Goal: Transaction & Acquisition: Book appointment/travel/reservation

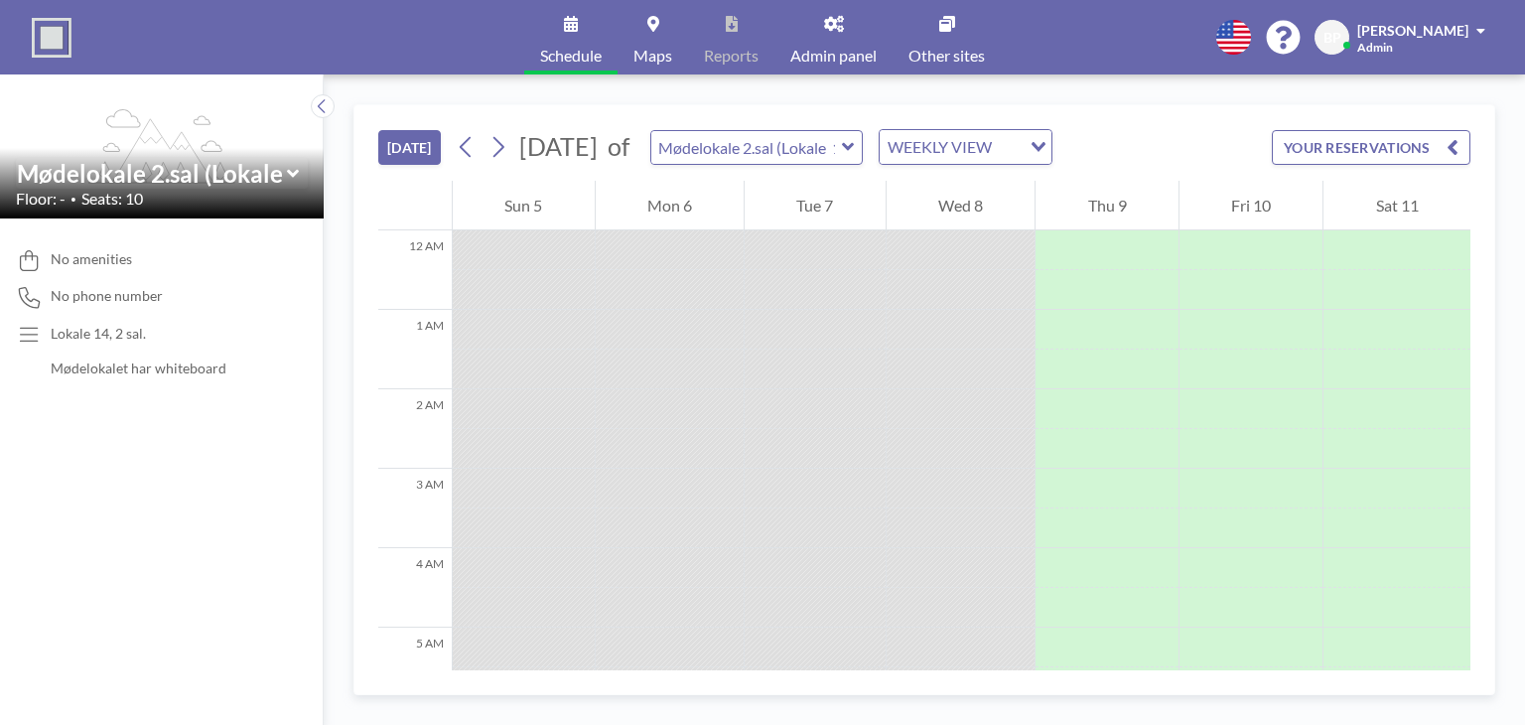
click at [979, 281] on div at bounding box center [961, 290] width 149 height 40
click at [1304, 144] on button "YOUR RESERVATIONS" at bounding box center [1371, 147] width 199 height 35
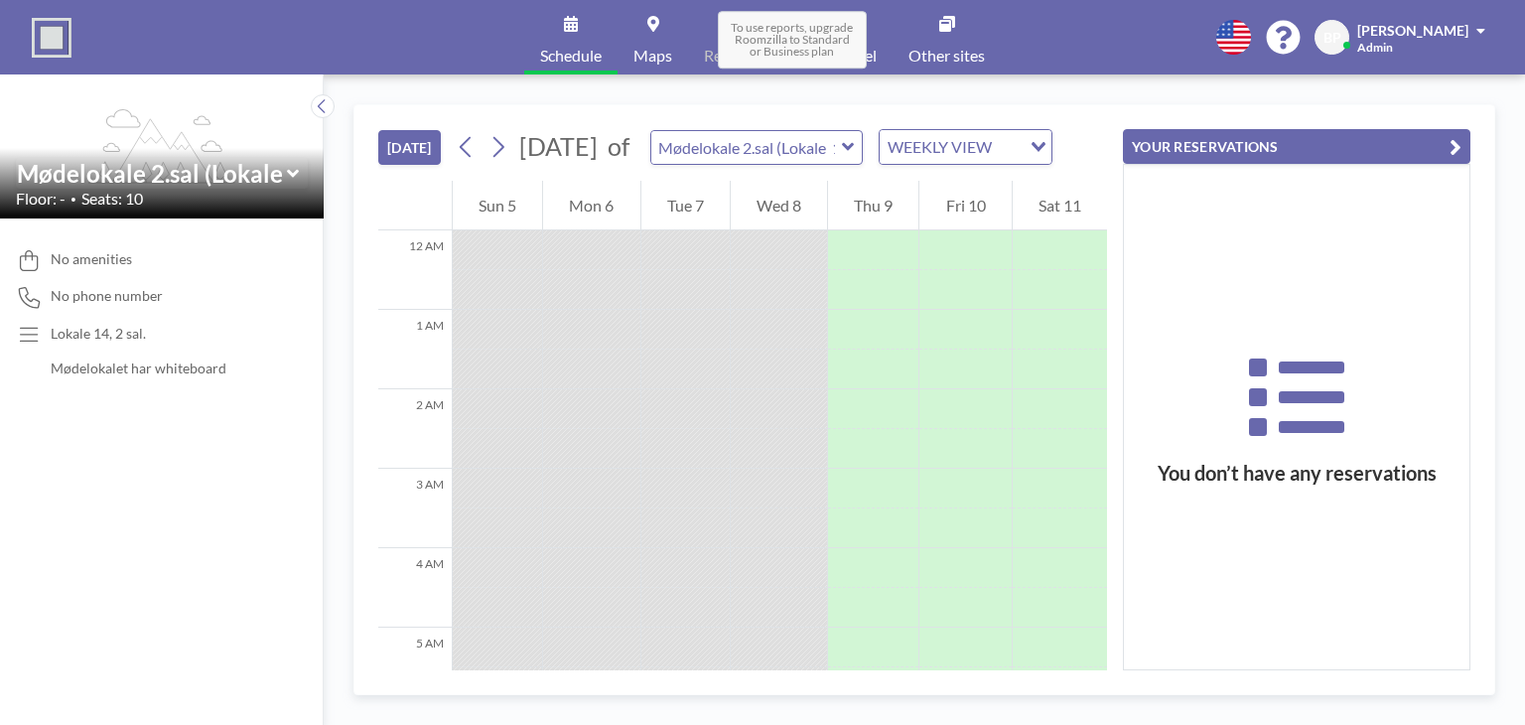
click at [831, 32] on span "To use reports, upgrade Roomzilla to Standard or Business plan" at bounding box center [792, 40] width 149 height 58
click at [854, 45] on link "Admin panel" at bounding box center [834, 37] width 118 height 74
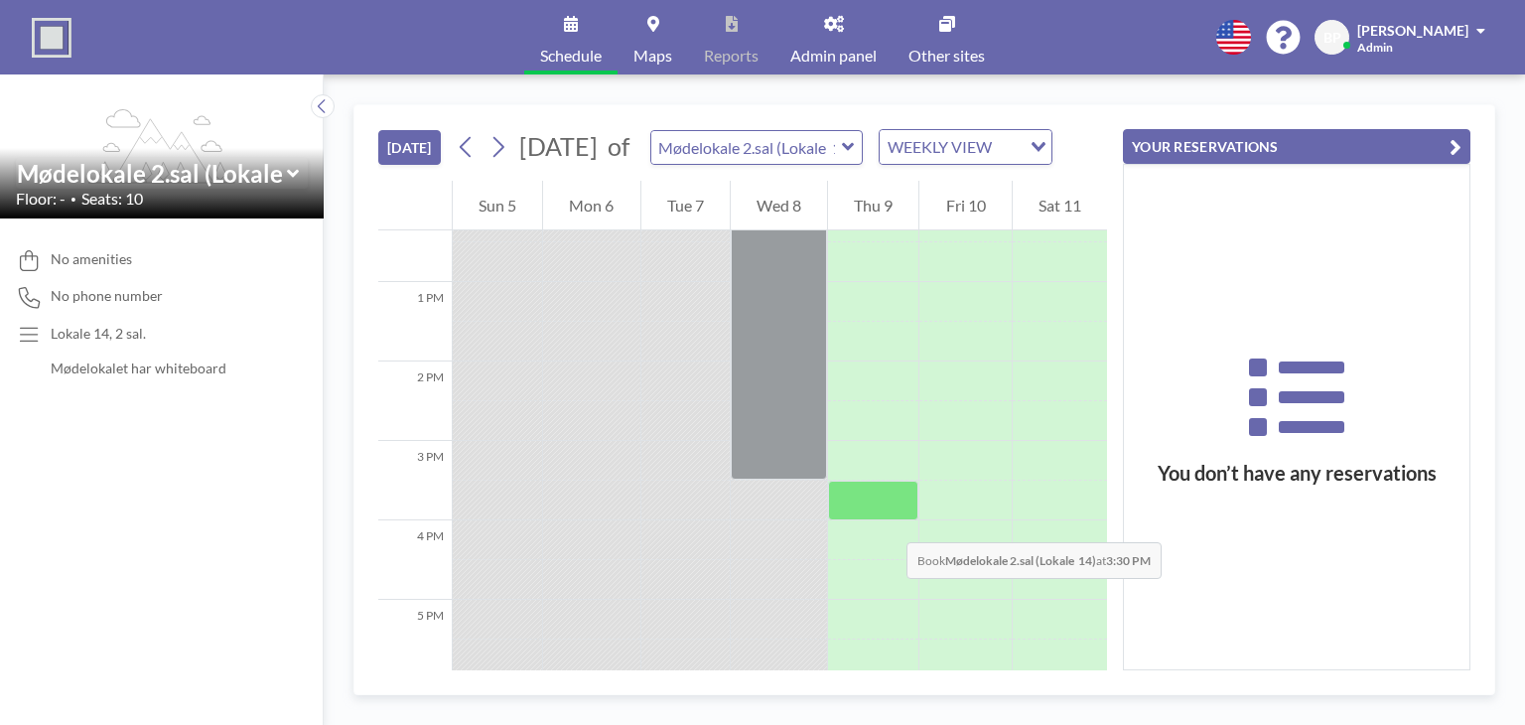
scroll to position [980, 0]
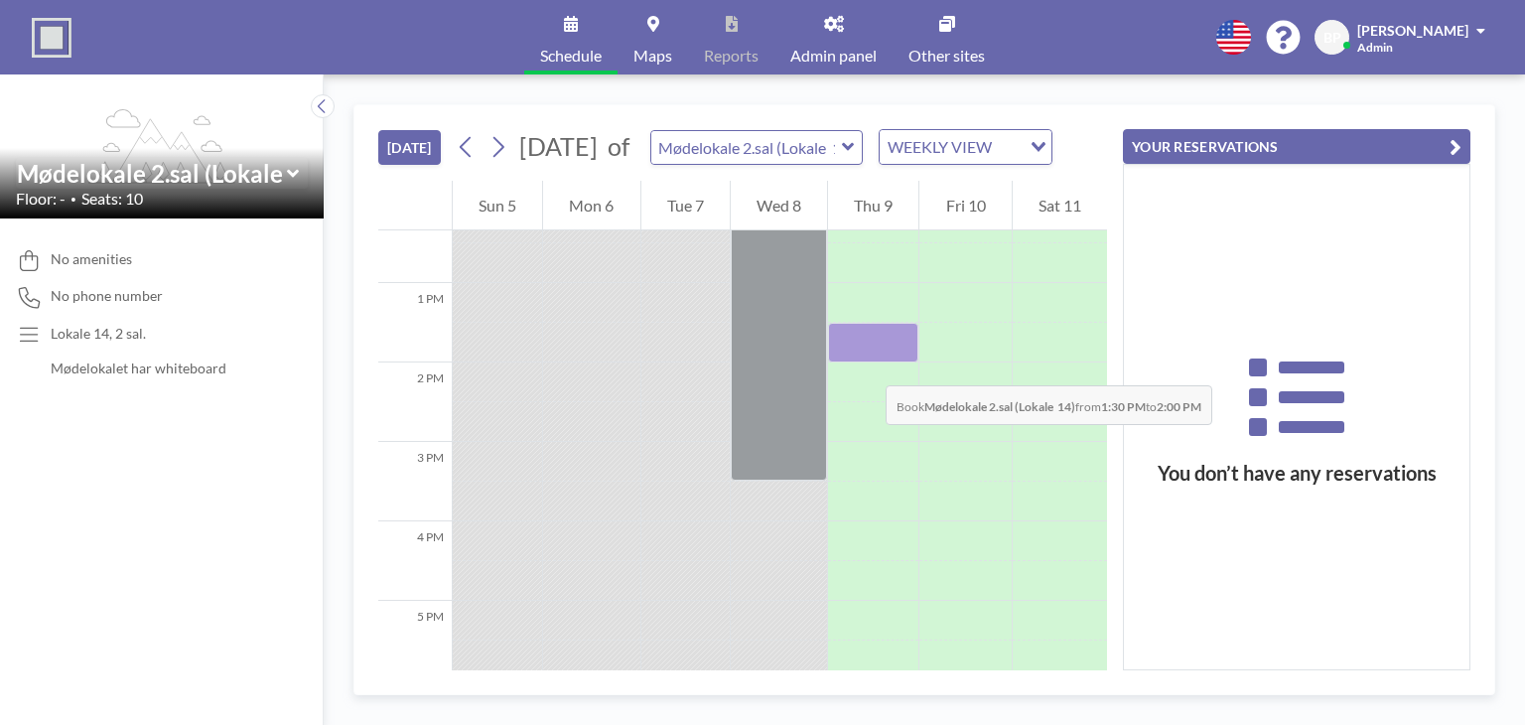
click at [866, 363] on div at bounding box center [873, 343] width 90 height 40
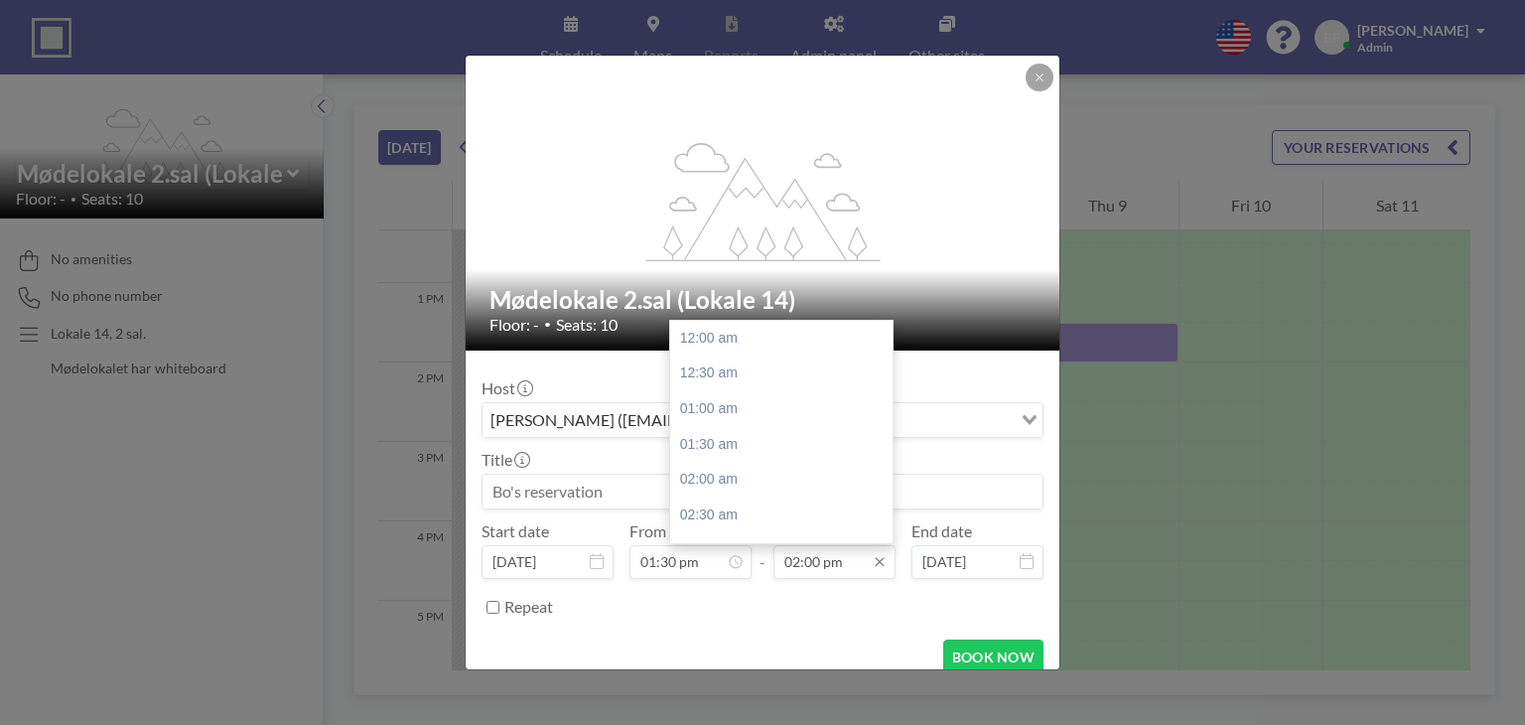
scroll to position [989, 0]
click at [735, 486] on div "04:00 pm" at bounding box center [786, 481] width 232 height 36
click at [696, 410] on div "05:00 pm" at bounding box center [786, 409] width 232 height 36
type input "05:00 pm"
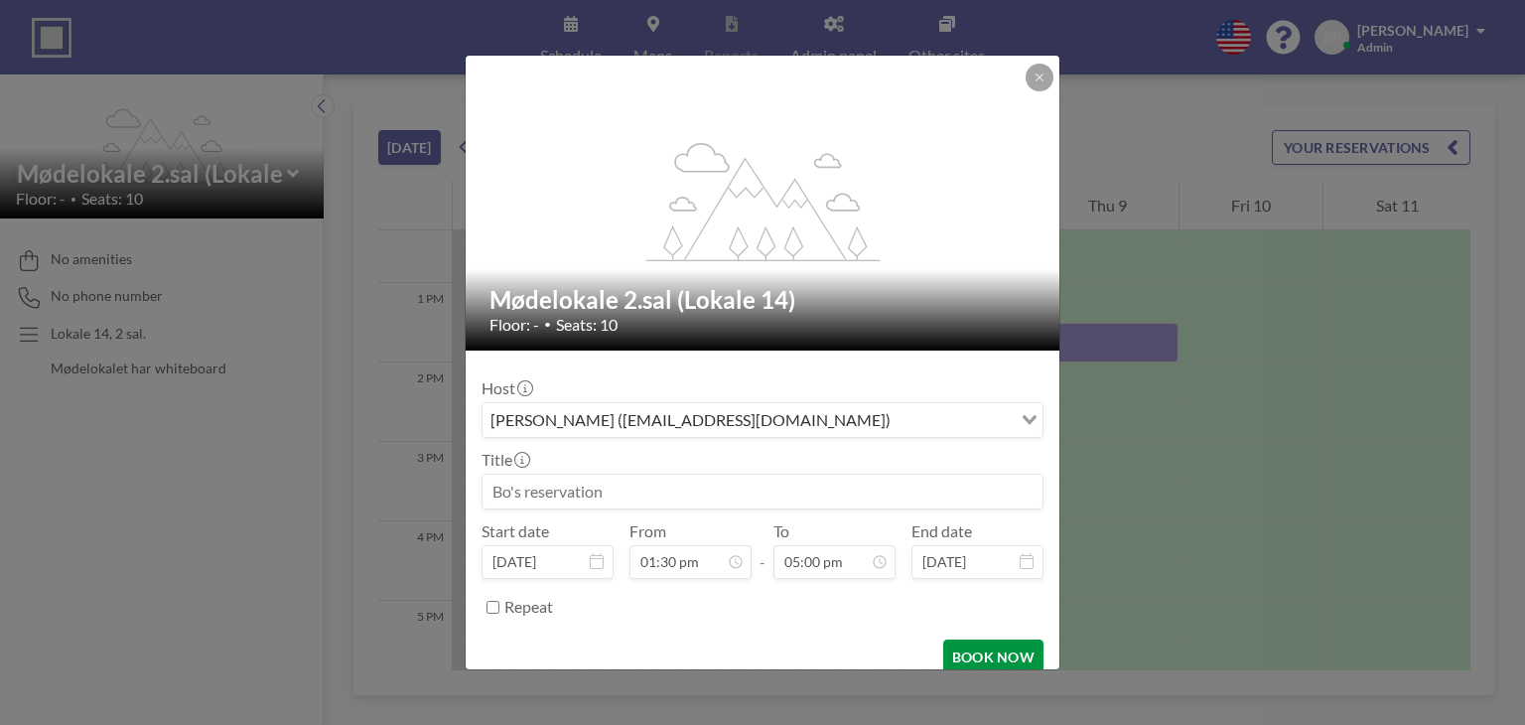
click at [964, 655] on button "BOOK NOW" at bounding box center [994, 657] width 100 height 35
